Goal: Task Accomplishment & Management: Use online tool/utility

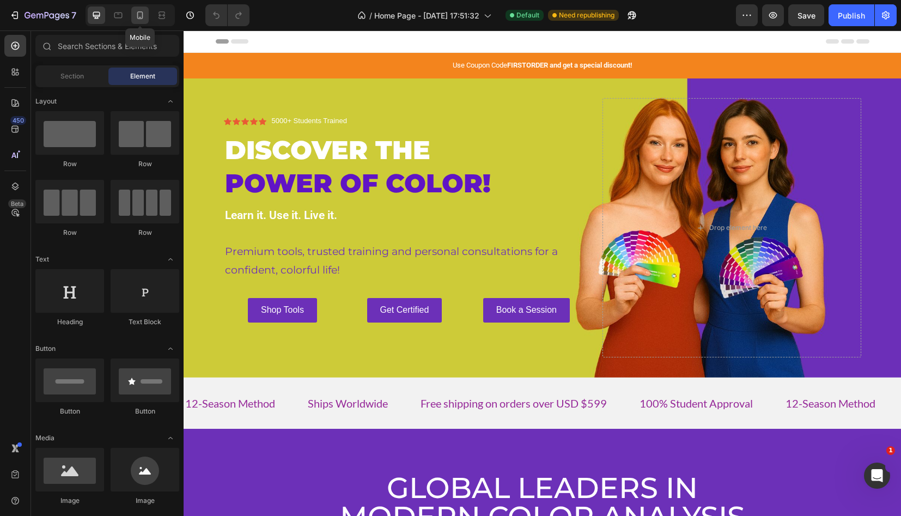
click at [140, 16] on icon at bounding box center [140, 15] width 11 height 11
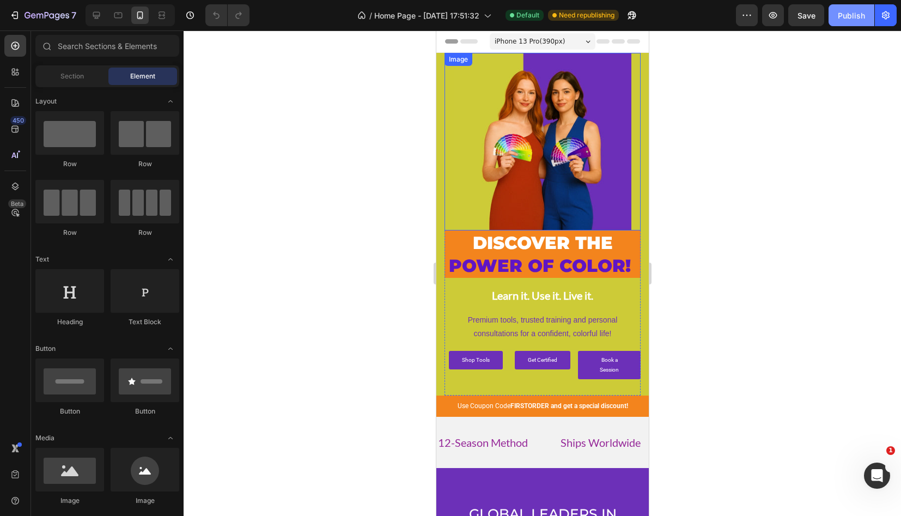
click at [847, 15] on div "Publish" at bounding box center [851, 15] width 27 height 11
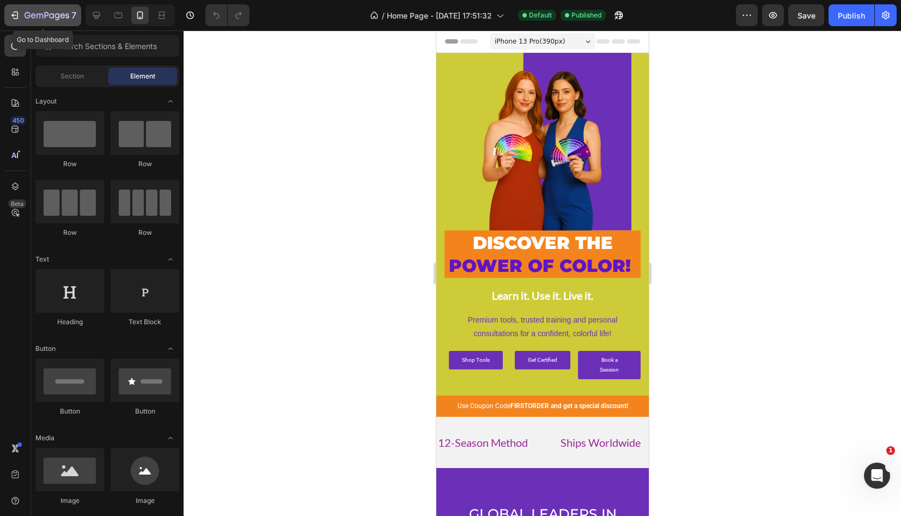
click at [18, 15] on icon "button" at bounding box center [16, 15] width 5 height 8
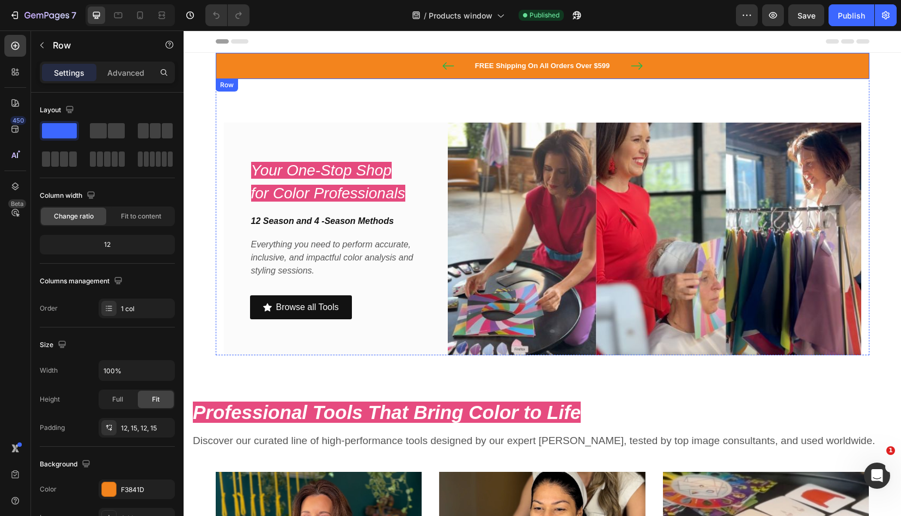
click at [676, 62] on div "FREE Shipping On All Orders Over $599 Text block 10% off your first orfer with …" at bounding box center [543, 65] width 638 height 13
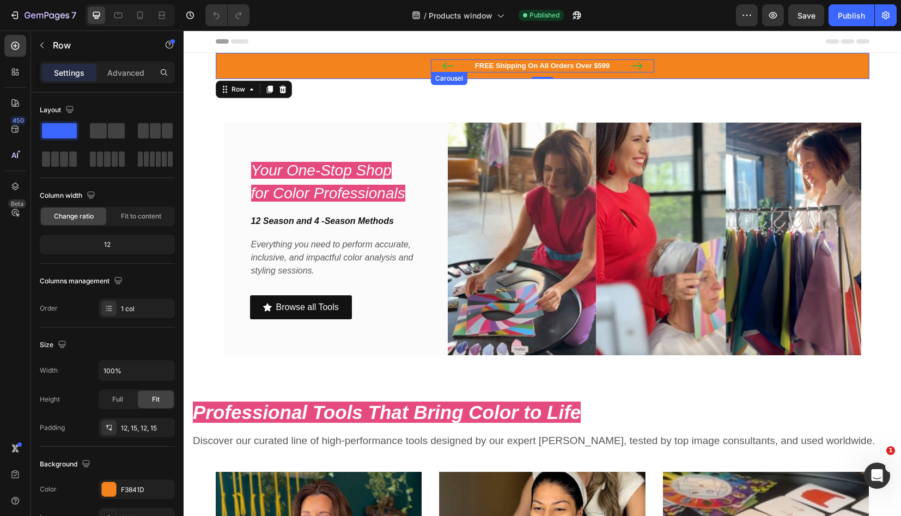
click at [643, 66] on icon "Carousel Next Arrow" at bounding box center [637, 65] width 13 height 13
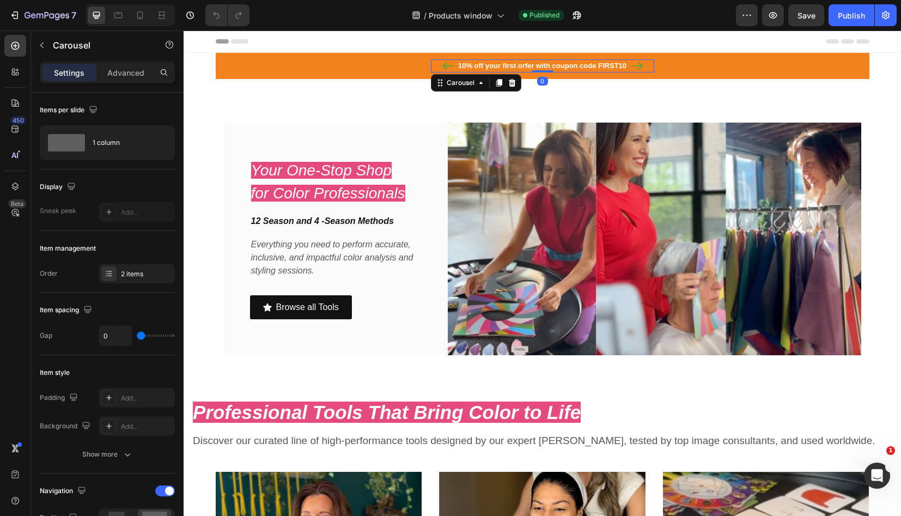
click at [534, 67] on p "10% off your first orfer with coupon code FIRST10" at bounding box center [542, 65] width 221 height 11
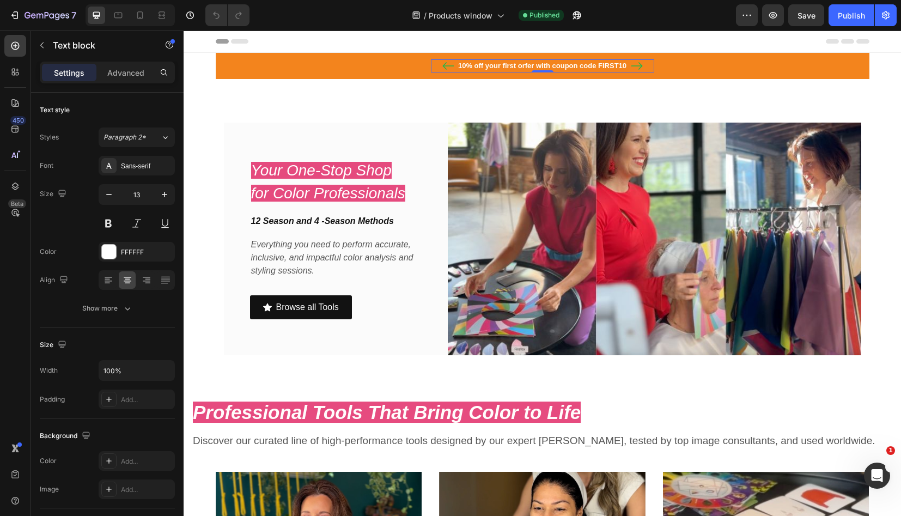
click at [534, 67] on p "10% off your first orfer with coupon code FIRST10" at bounding box center [542, 65] width 221 height 11
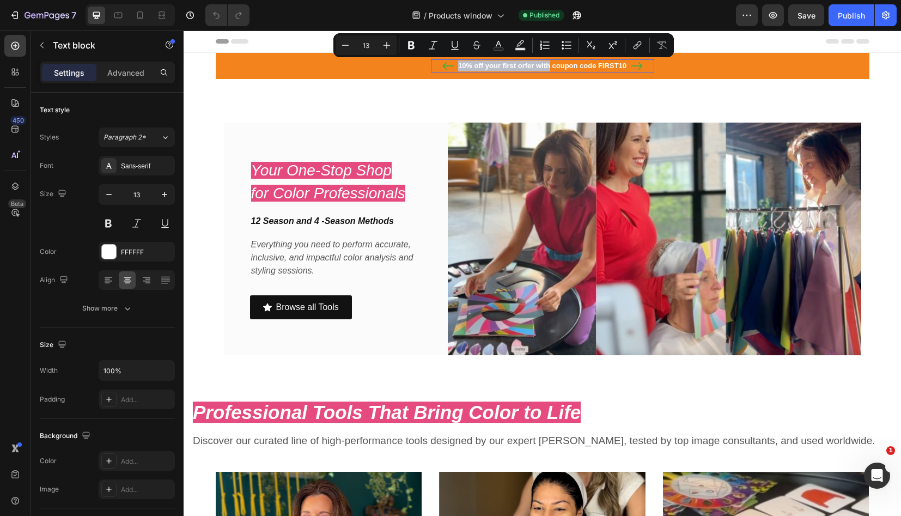
drag, startPoint x: 550, startPoint y: 66, endPoint x: 455, endPoint y: 70, distance: 95.4
click at [453, 68] on p "10% off your first orfer with coupon code FIRST10" at bounding box center [542, 65] width 221 height 11
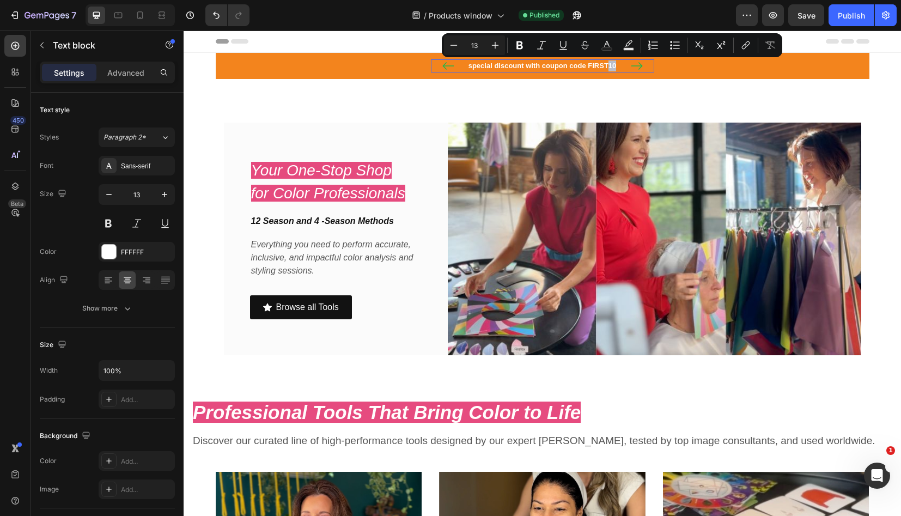
drag, startPoint x: 617, startPoint y: 67, endPoint x: 609, endPoint y: 65, distance: 7.8
click at [609, 65] on p "special discount with coupon code FIRST10" at bounding box center [542, 65] width 221 height 11
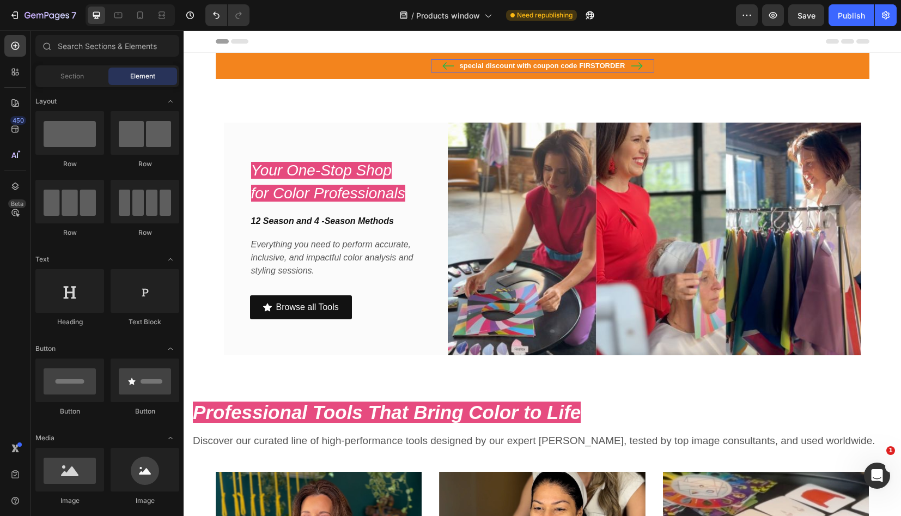
click at [210, 142] on section "FREE Shipping On All Orders Over $599 Text block special discount with coupon c…" at bounding box center [542, 204] width 671 height 302
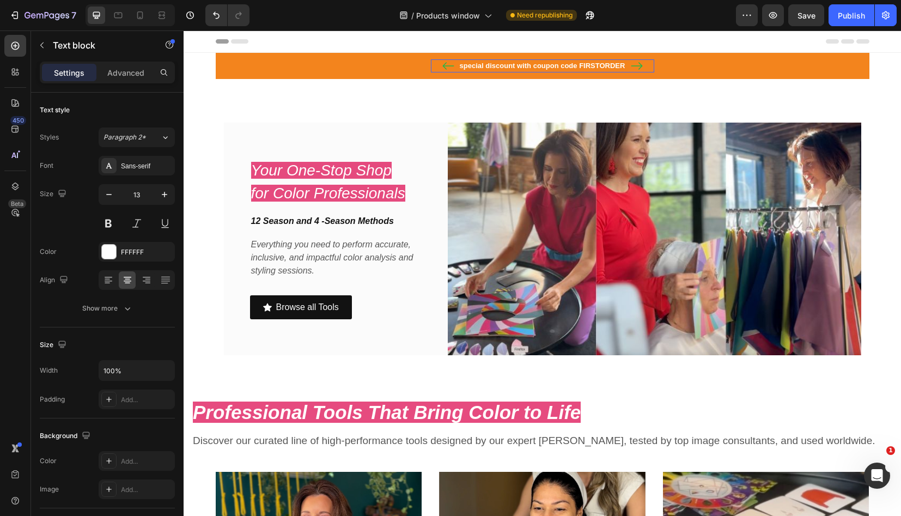
click at [517, 67] on p "special discount with coupon code FIRSTORDER" at bounding box center [542, 65] width 221 height 11
click at [517, 66] on p "special discount with coupon code FIRSTORDER" at bounding box center [542, 65] width 221 height 11
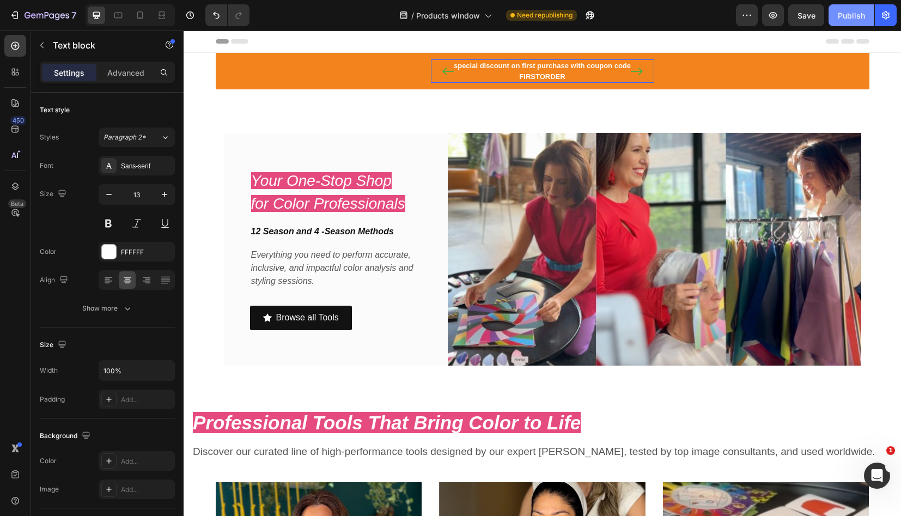
click at [845, 16] on div "Publish" at bounding box center [851, 15] width 27 height 11
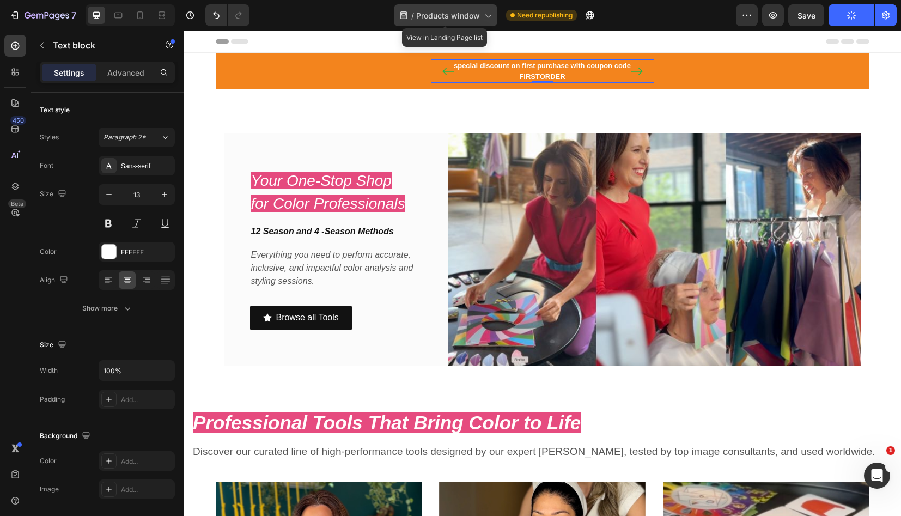
click at [470, 20] on span "Products window" at bounding box center [448, 15] width 64 height 11
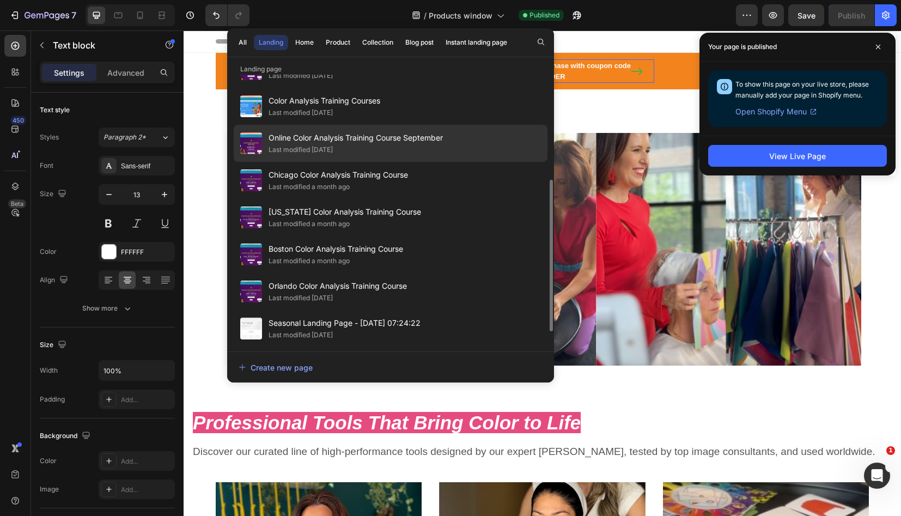
scroll to position [176, 0]
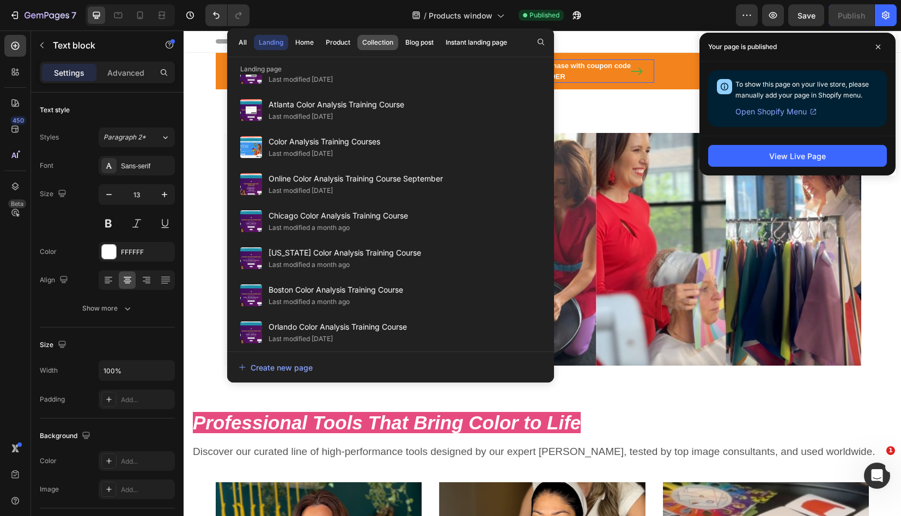
click at [383, 44] on div "Collection" at bounding box center [377, 43] width 31 height 10
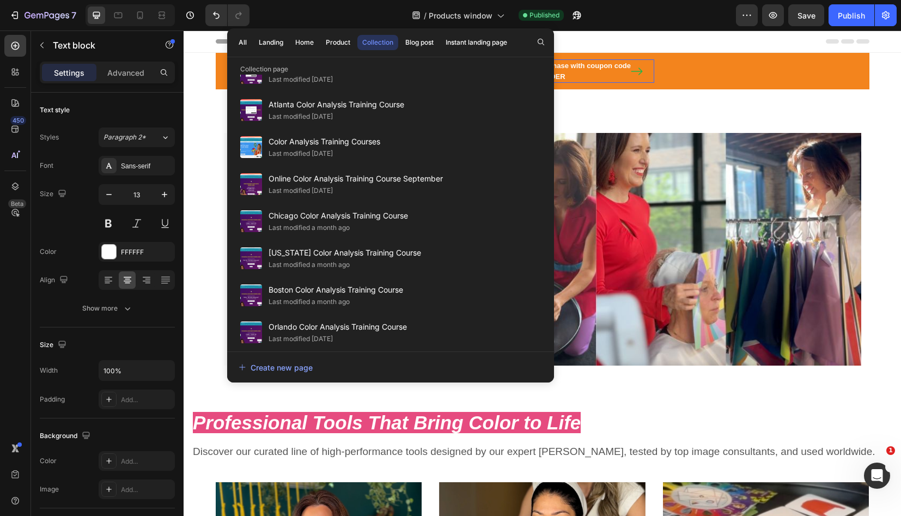
scroll to position [0, 0]
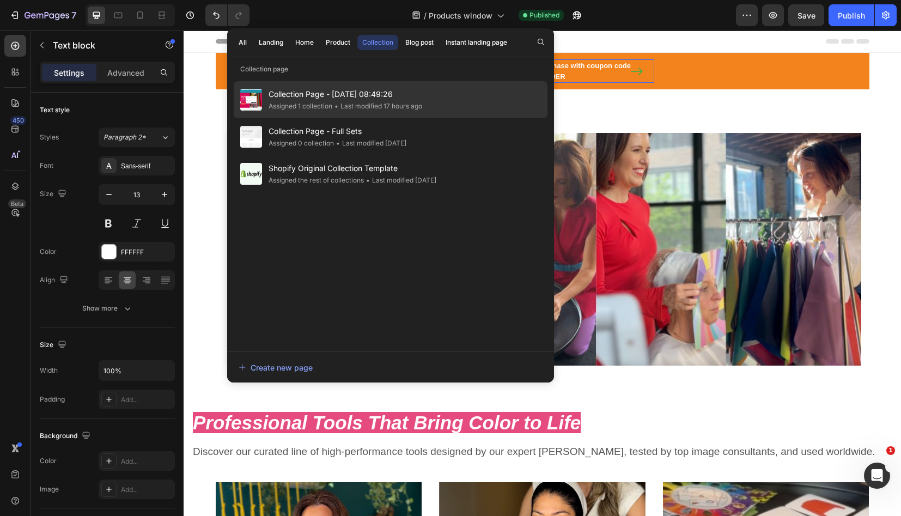
click at [292, 98] on span "Collection Page - [DATE] 08:49:26" at bounding box center [346, 94] width 154 height 13
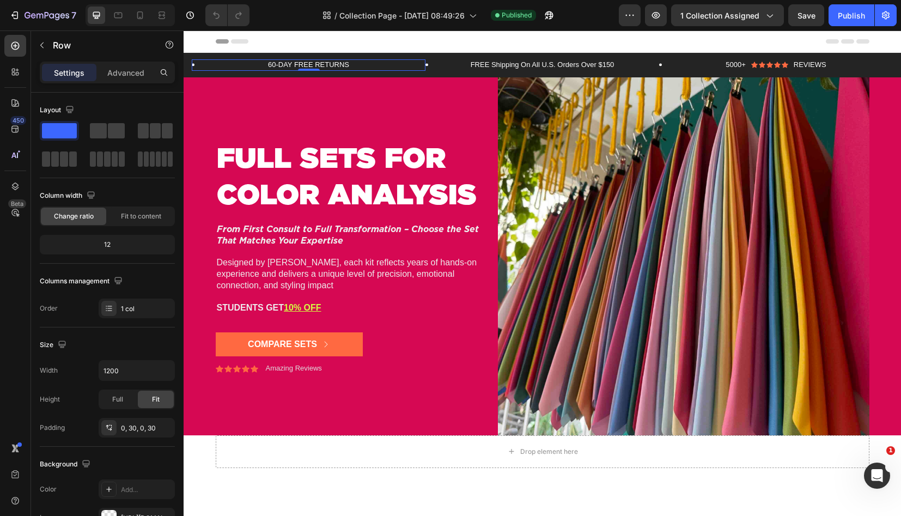
click at [419, 60] on div "60-DAY FREE RETURNS Text Block Row 0" at bounding box center [309, 64] width 234 height 11
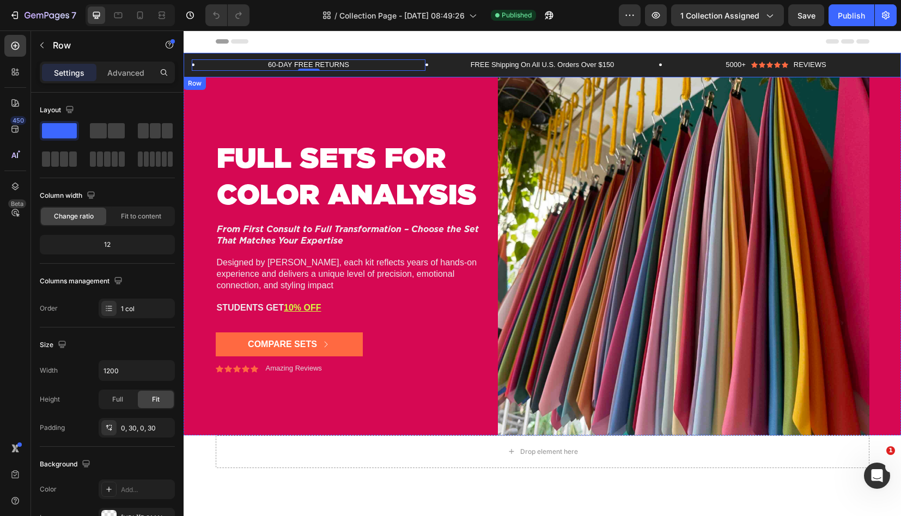
click at [429, 56] on div "60-DAY FREE RETURNS Text Block Row 0 FREE Shipping On All U.S. Orders Over $150…" at bounding box center [543, 65] width 718 height 25
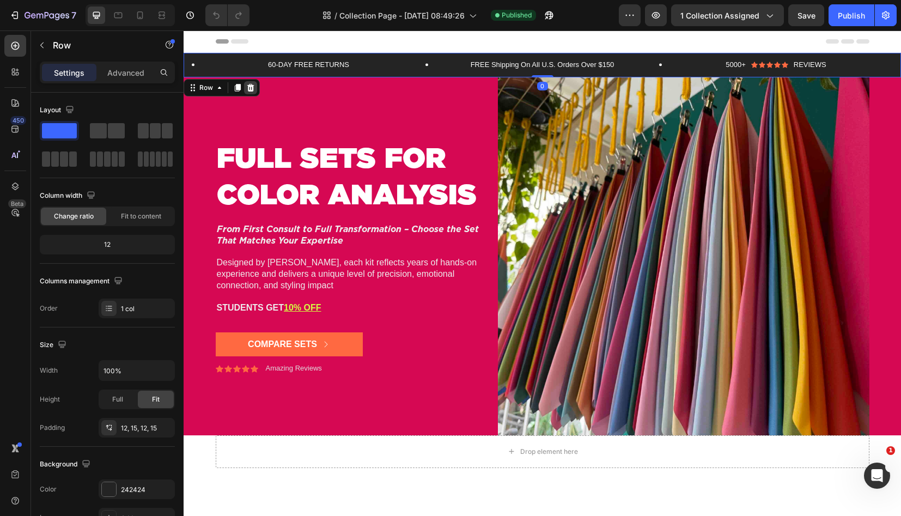
click at [252, 86] on icon at bounding box center [250, 88] width 7 height 8
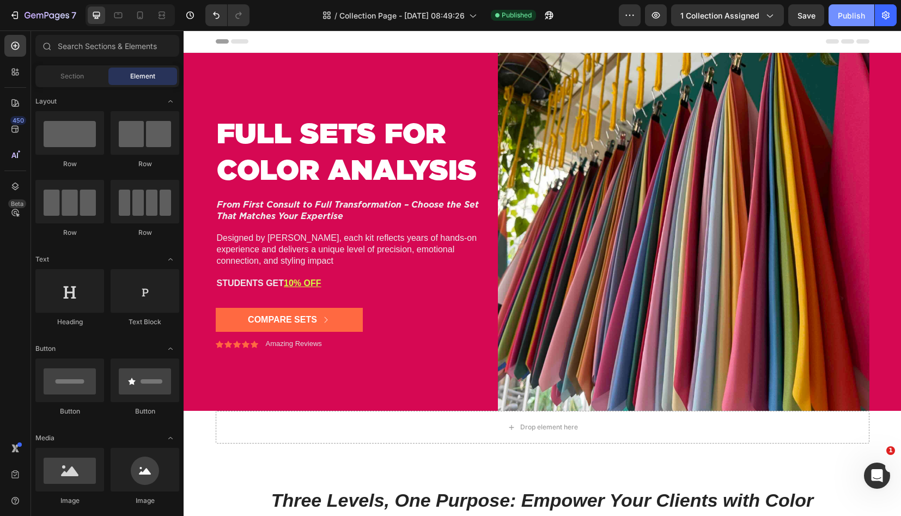
click at [853, 15] on div "Publish" at bounding box center [851, 15] width 27 height 11
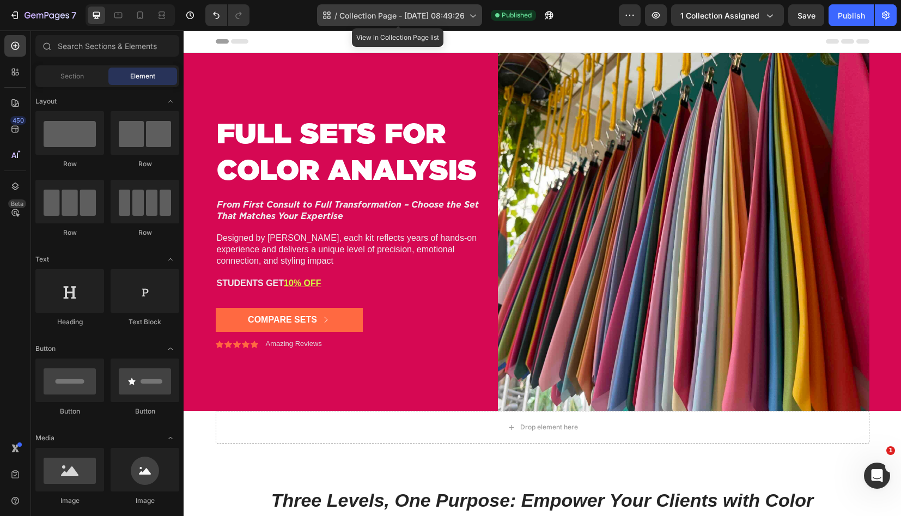
click at [406, 19] on span "Collection Page - [DATE] 08:49:26" at bounding box center [402, 15] width 125 height 11
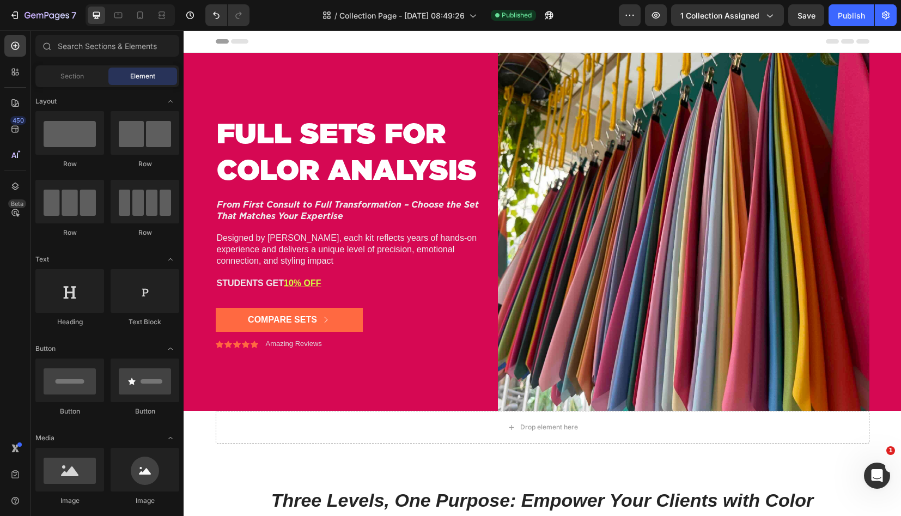
click at [627, 41] on div "Header" at bounding box center [543, 42] width 654 height 22
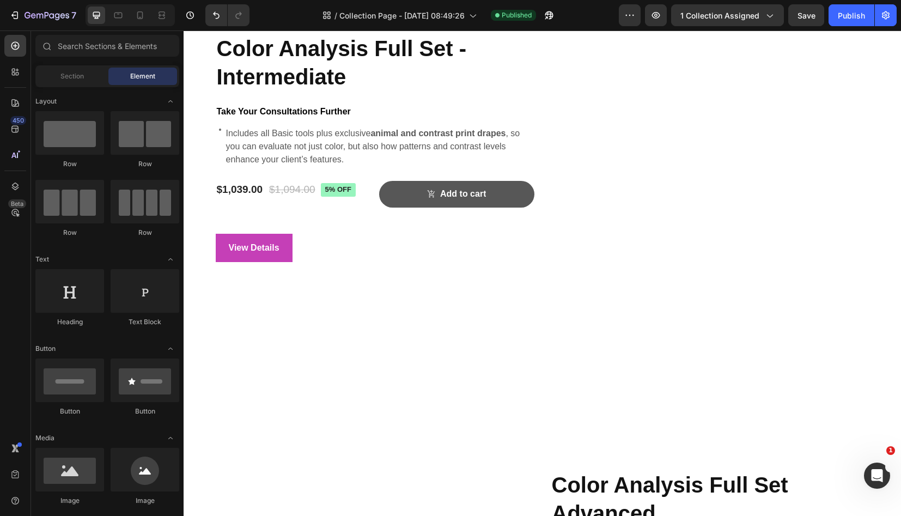
scroll to position [1392, 0]
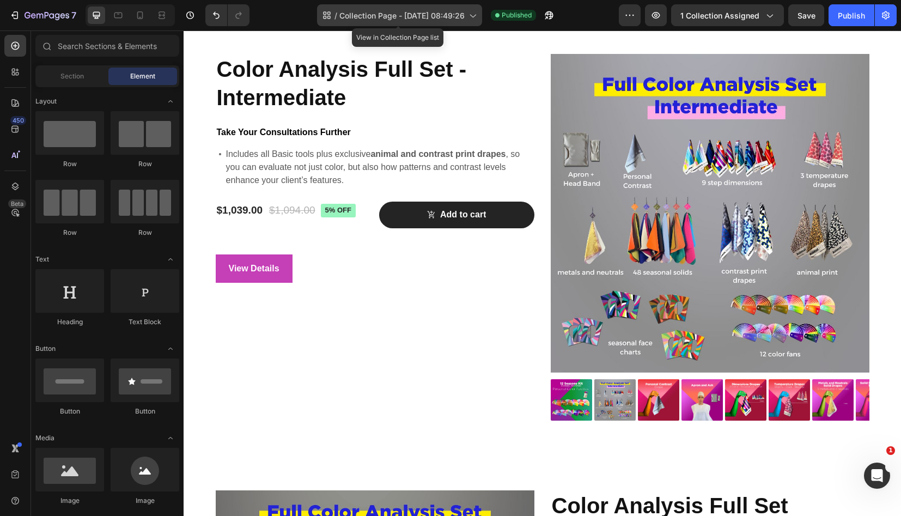
click at [462, 14] on span "Collection Page - [DATE] 08:49:26" at bounding box center [402, 15] width 125 height 11
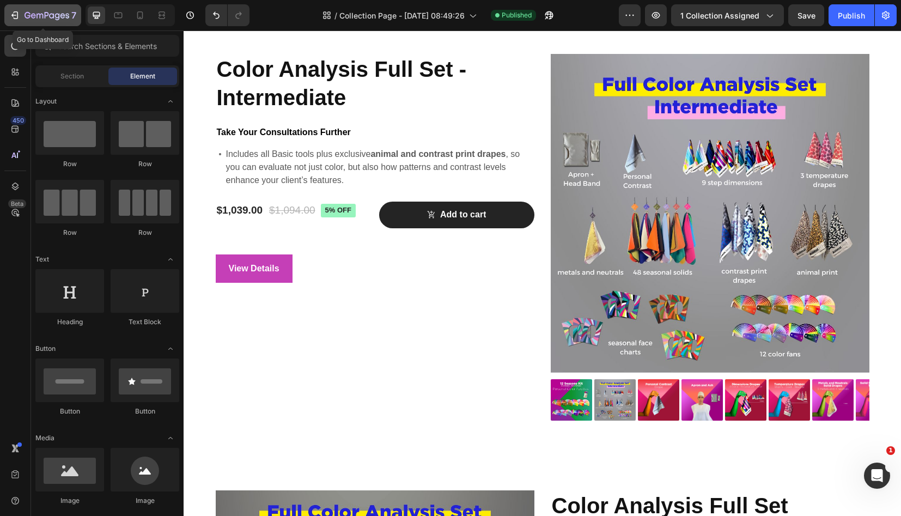
click at [15, 16] on icon "button" at bounding box center [13, 15] width 5 height 3
